Goal: Find specific page/section: Find specific page/section

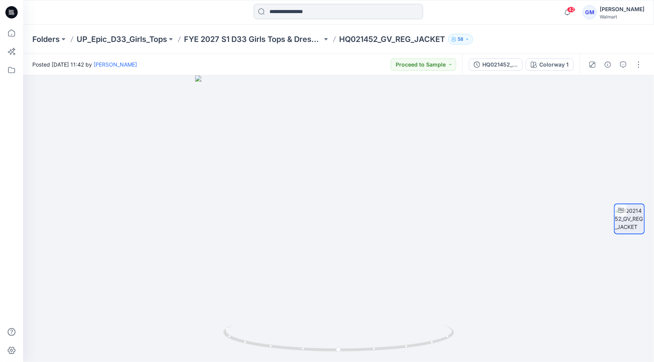
click at [307, 14] on input at bounding box center [338, 11] width 169 height 15
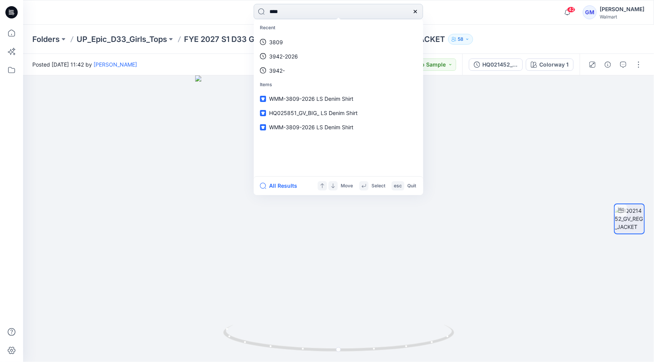
type input "****"
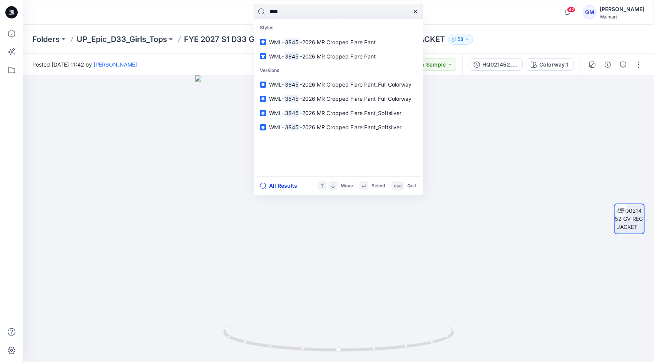
click at [279, 183] on button "All Results" at bounding box center [281, 185] width 42 height 9
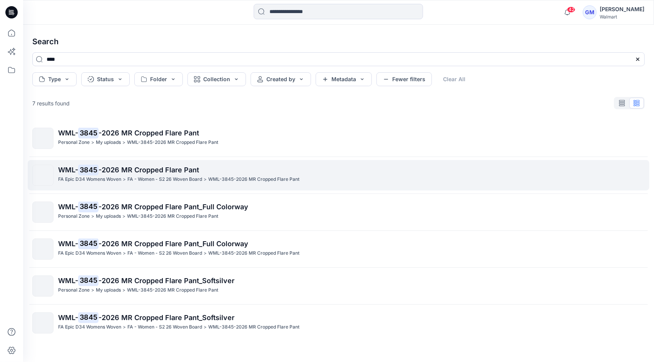
click at [152, 179] on p "FA - Women - S2 26 Woven Board" at bounding box center [164, 180] width 75 height 8
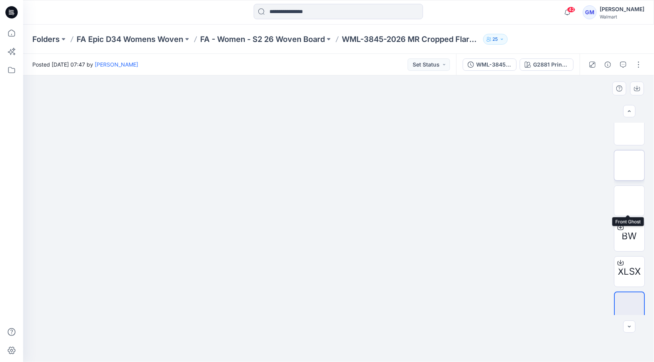
scroll to position [86, 0]
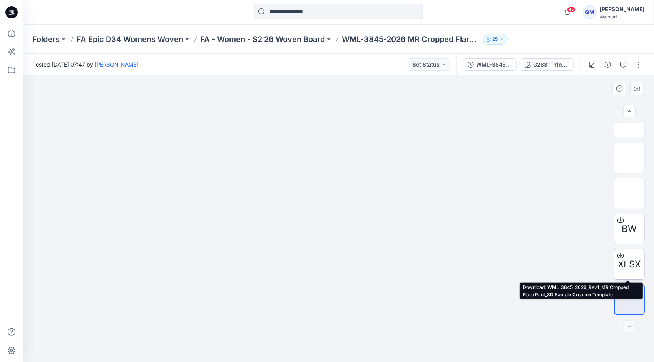
click at [619, 253] on icon at bounding box center [620, 255] width 3 height 4
click at [317, 47] on div "Folders FA Epic D34 Womens Woven FA - Women - S2 26 Woven Board WML-3845-2026 M…" at bounding box center [338, 39] width 631 height 29
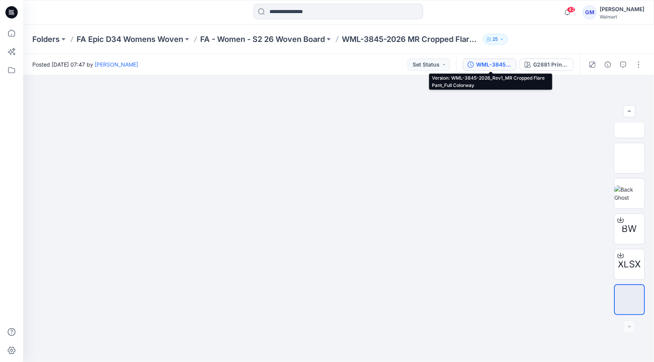
click at [507, 63] on div "WML-3845-2026_Rev1_MR Cropped Flare Pant_Full Colorway" at bounding box center [493, 64] width 35 height 8
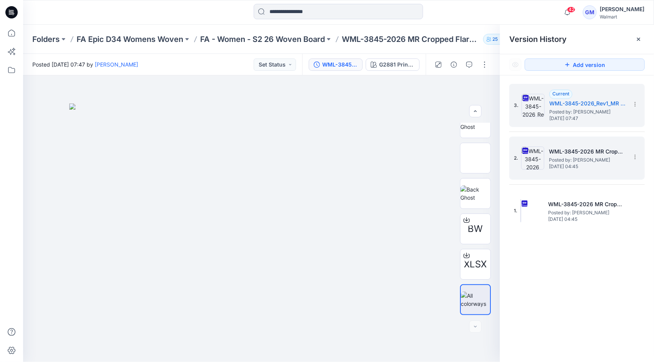
click at [589, 159] on span "Posted by: Gayan Mahawithanalage" at bounding box center [587, 160] width 77 height 8
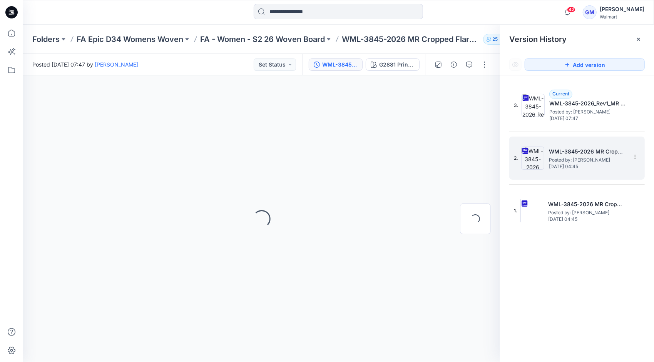
scroll to position [0, 0]
click at [476, 174] on img at bounding box center [476, 174] width 0 height 0
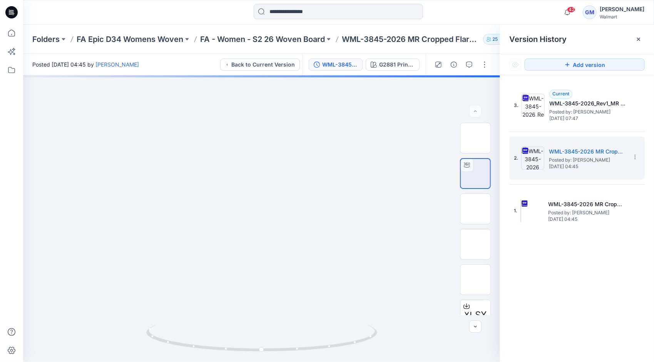
drag, startPoint x: 287, startPoint y: 264, endPoint x: 327, endPoint y: 47, distance: 220.6
click at [327, 47] on div "Folders FA Epic D34 Womens Woven FA - Women - S2 26 Woven Board WML-3845-2026 M…" at bounding box center [338, 194] width 631 height 338
drag, startPoint x: 271, startPoint y: 232, endPoint x: 125, endPoint y: 225, distance: 145.7
